Goal: Task Accomplishment & Management: Manage account settings

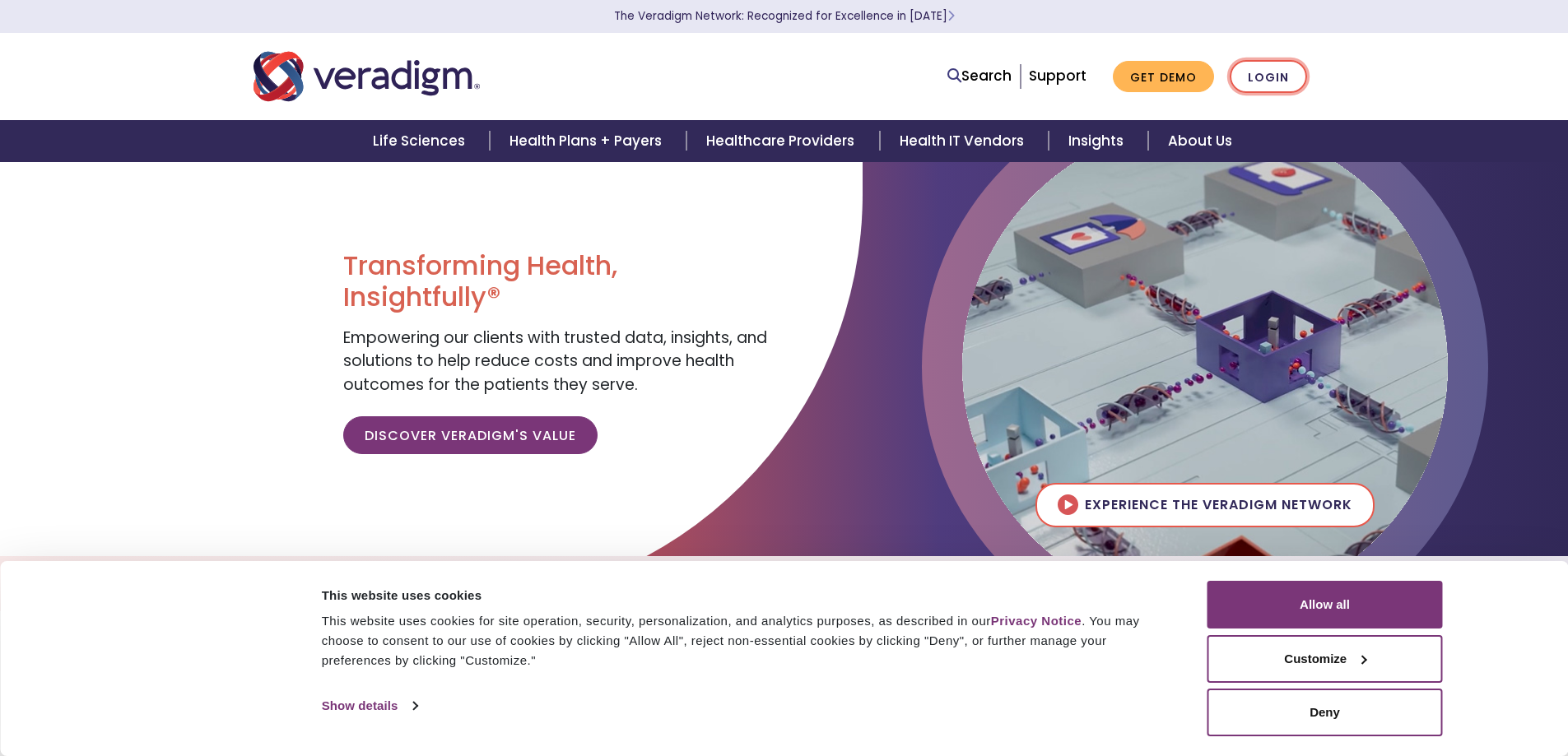
click at [1277, 66] on link "Login" at bounding box center [1268, 77] width 78 height 34
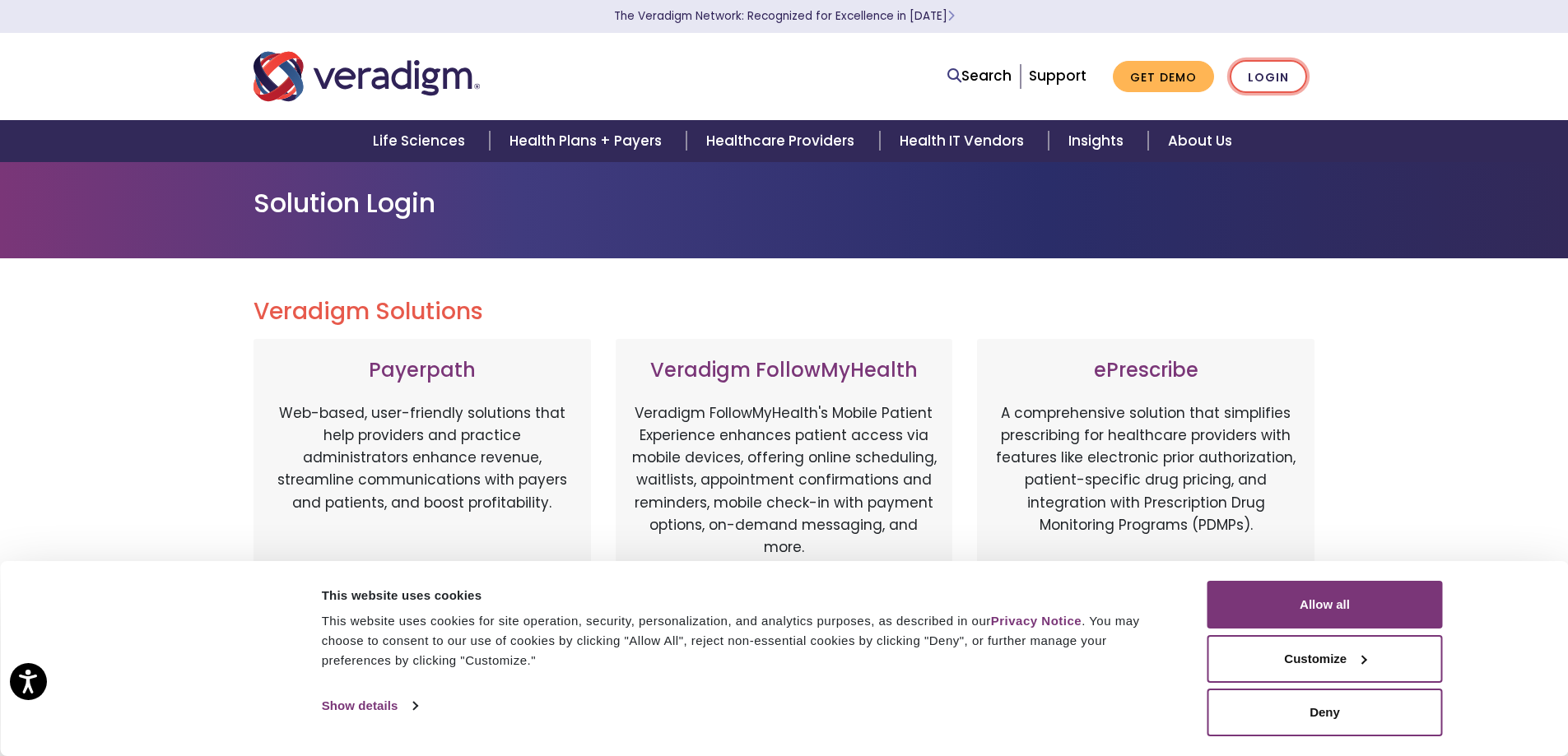
click at [1263, 77] on link "Login" at bounding box center [1268, 77] width 78 height 34
click at [1248, 91] on link "Login" at bounding box center [1268, 77] width 78 height 34
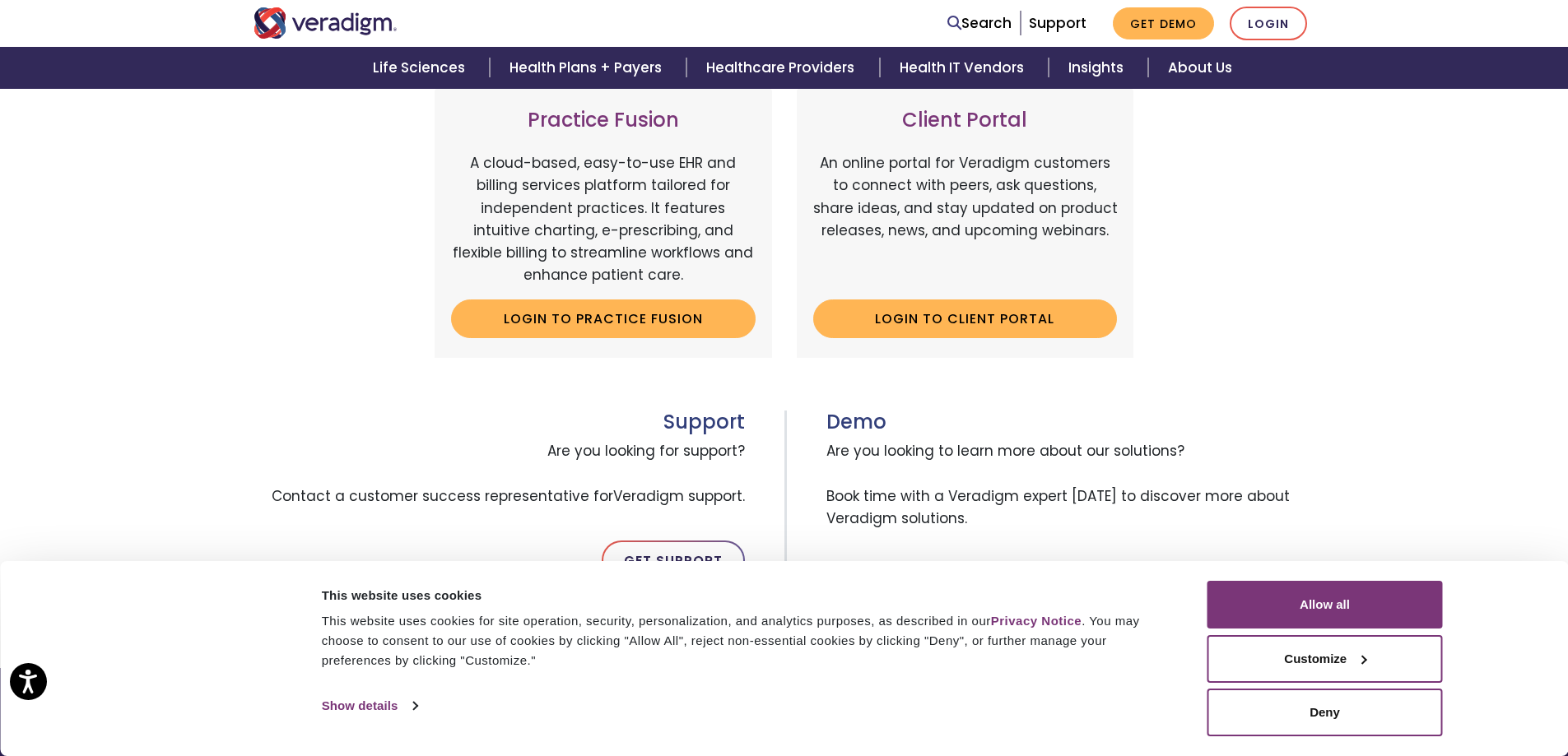
scroll to position [494, 0]
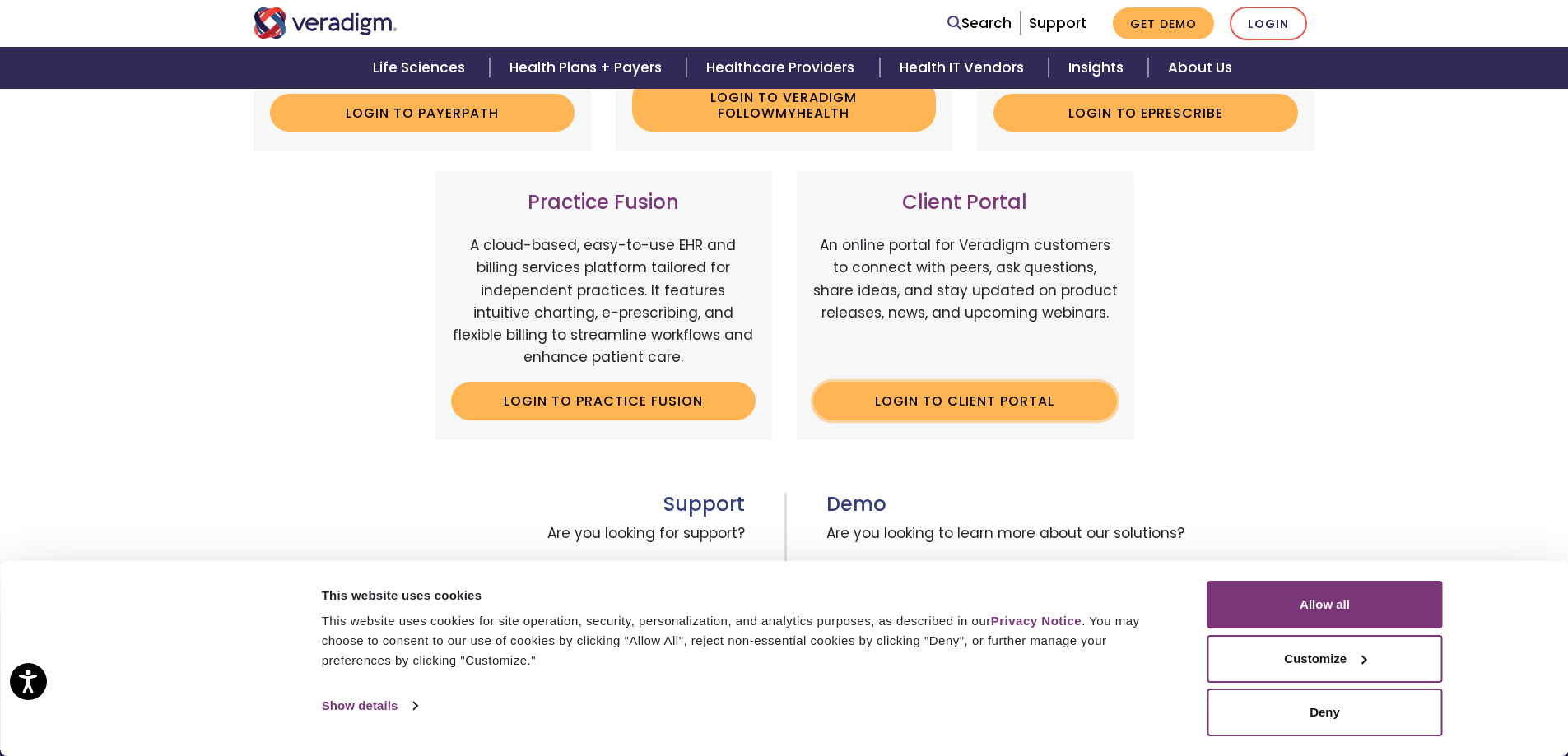
click at [973, 392] on link "Login to Client Portal" at bounding box center [965, 400] width 305 height 38
